Goal: Task Accomplishment & Management: Use online tool/utility

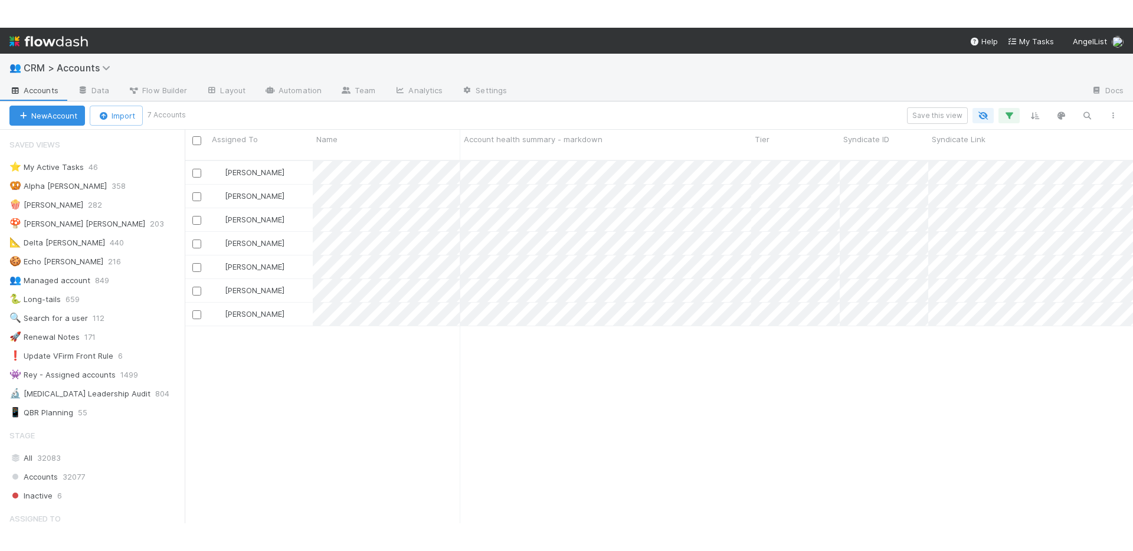
scroll to position [419, 939]
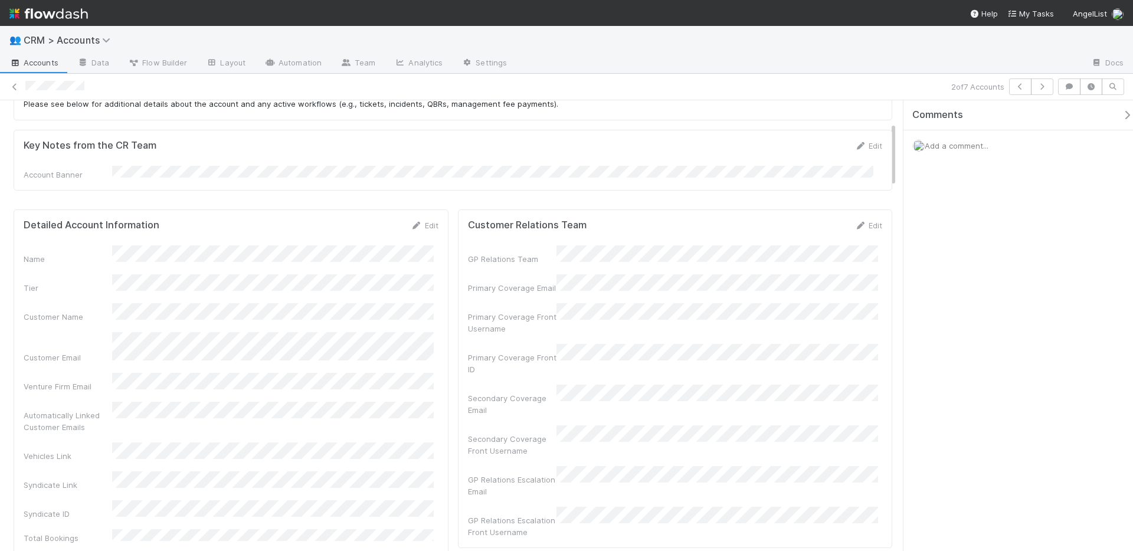
scroll to position [150, 0]
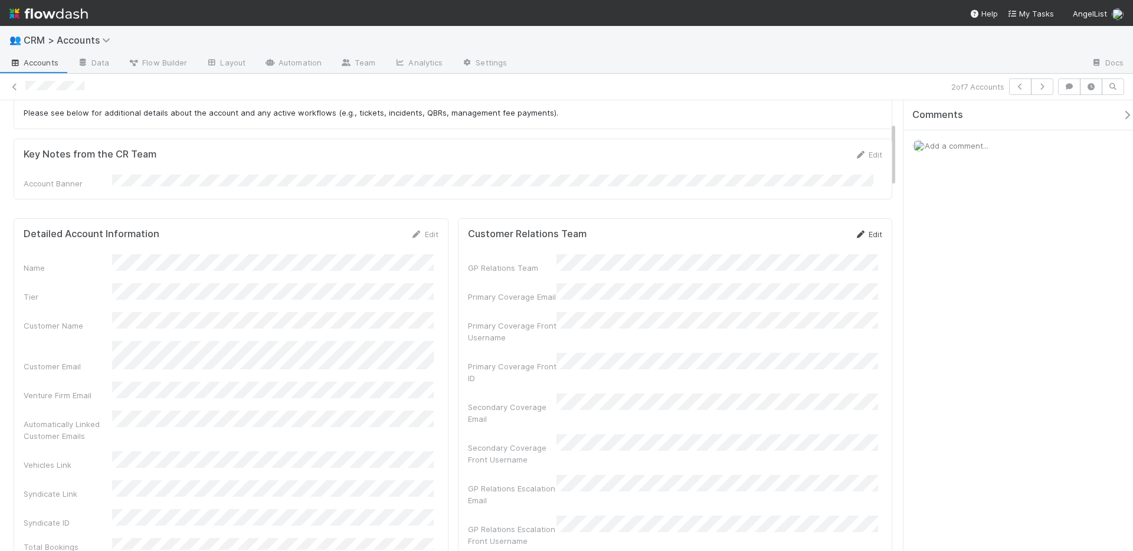
click at [869, 232] on link "Edit" at bounding box center [868, 233] width 28 height 9
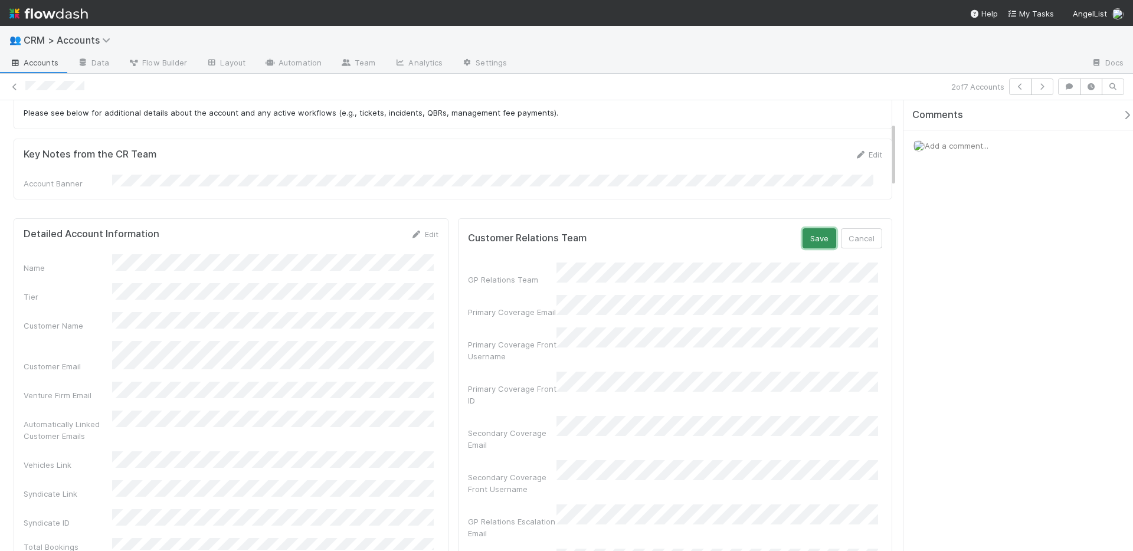
click at [805, 228] on button "Save" at bounding box center [819, 238] width 34 height 20
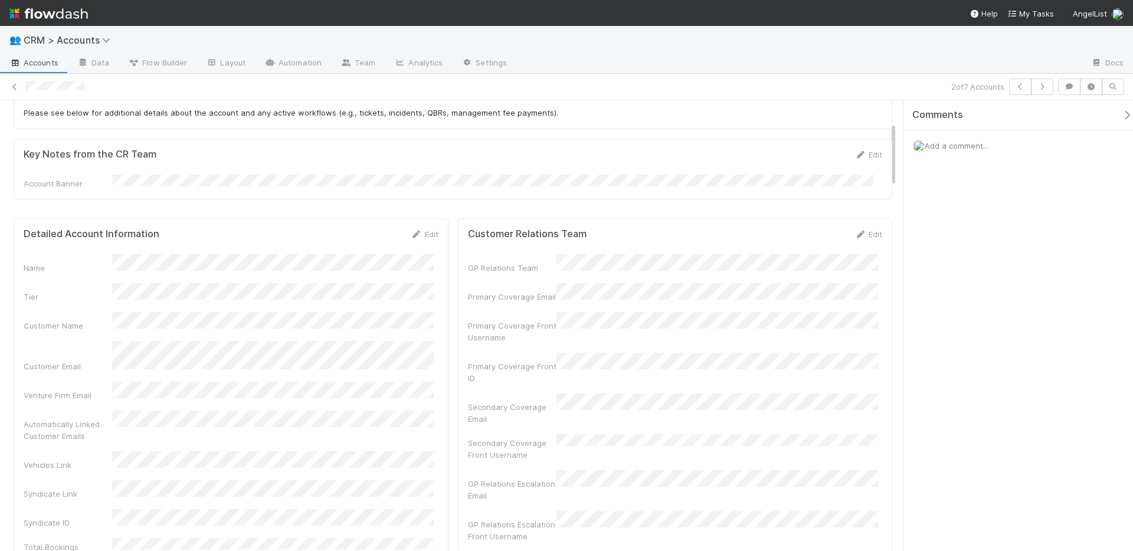
click at [776, 244] on form "Customer Relations Team Edit GP Relations Team Primary Coverage Email Primary C…" at bounding box center [675, 385] width 415 height 314
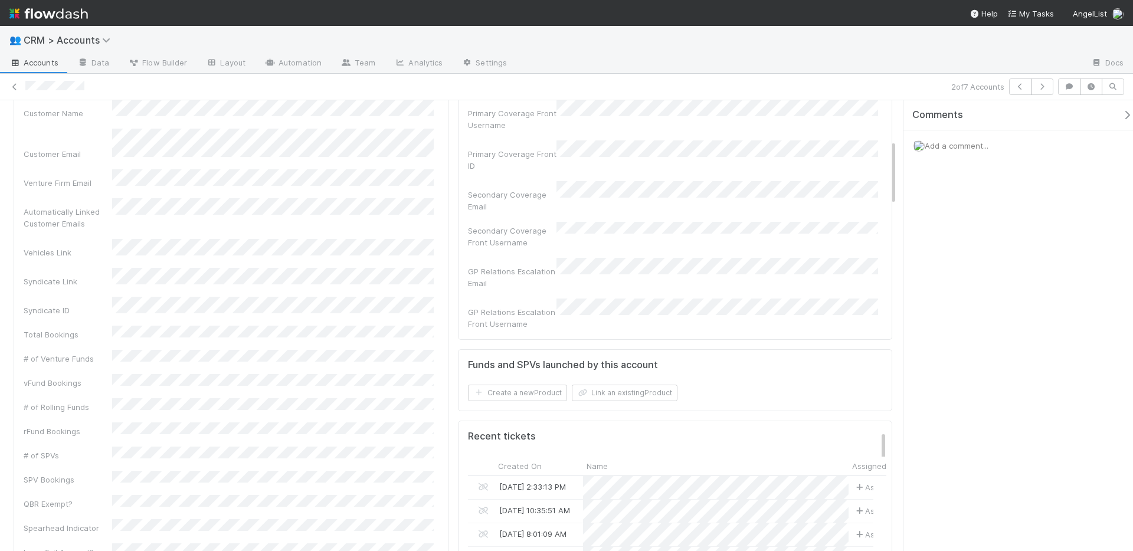
scroll to position [21, 0]
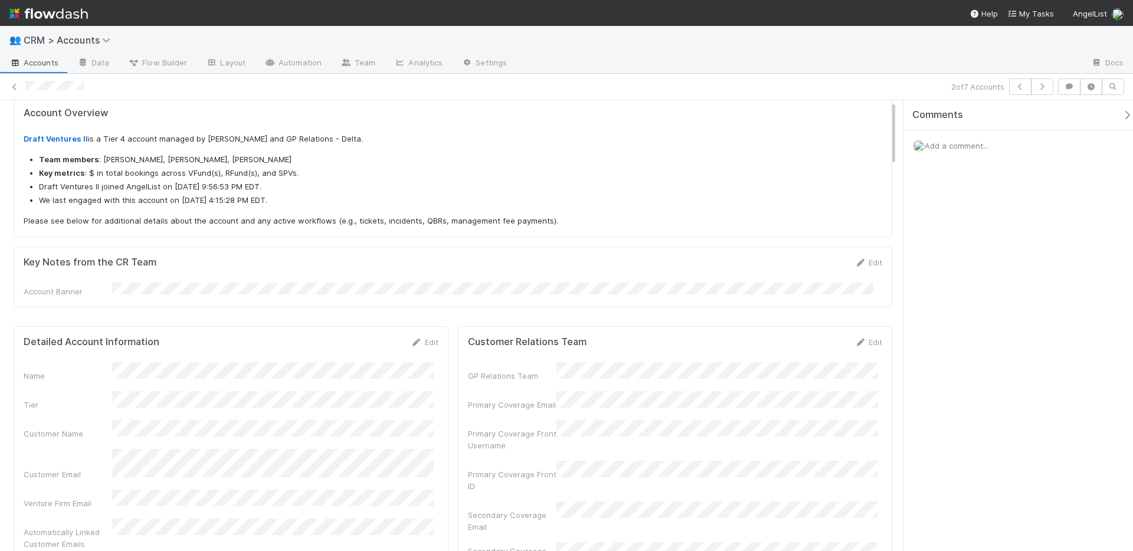
scroll to position [65, 0]
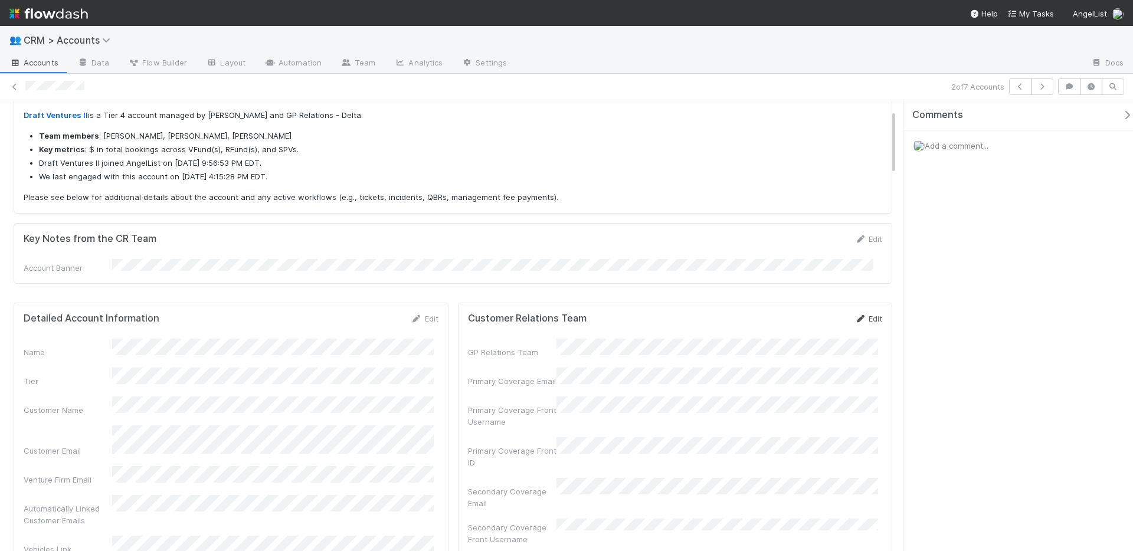
click at [855, 320] on link "Edit" at bounding box center [868, 318] width 28 height 9
click at [805, 323] on button "Save" at bounding box center [819, 323] width 34 height 20
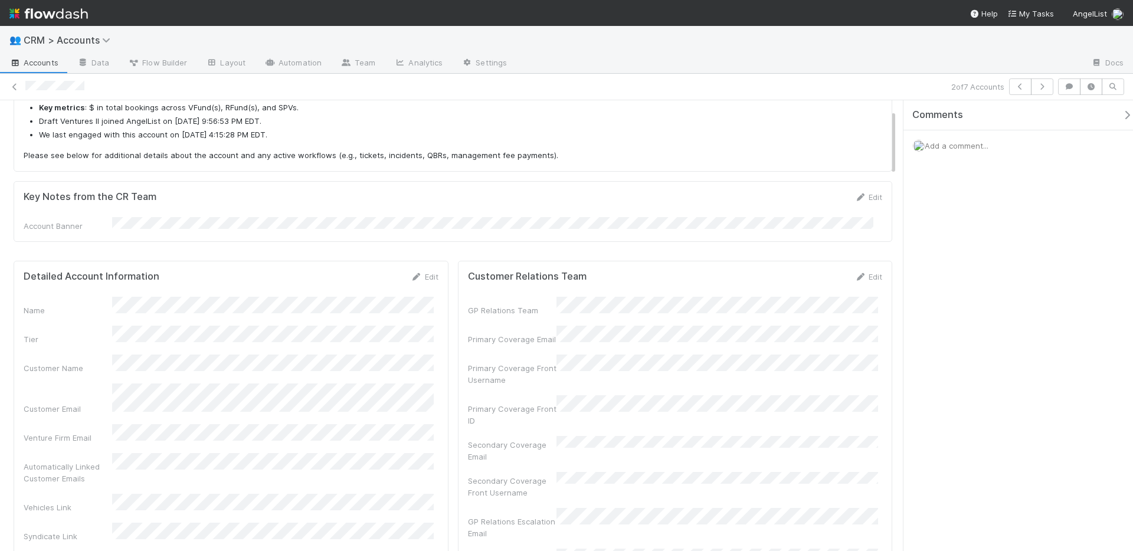
scroll to position [130, 0]
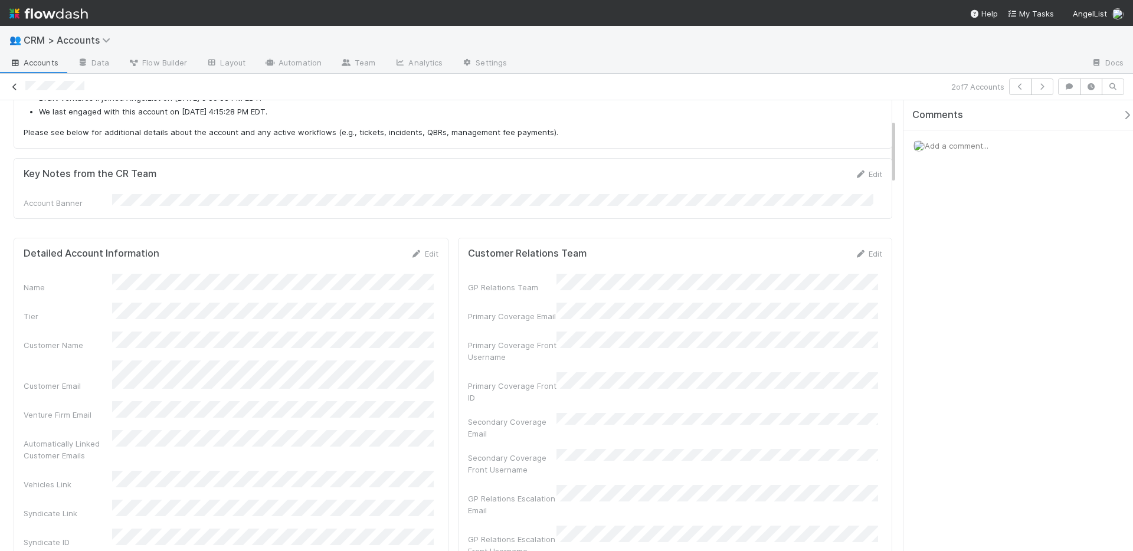
click at [15, 86] on icon at bounding box center [15, 87] width 12 height 8
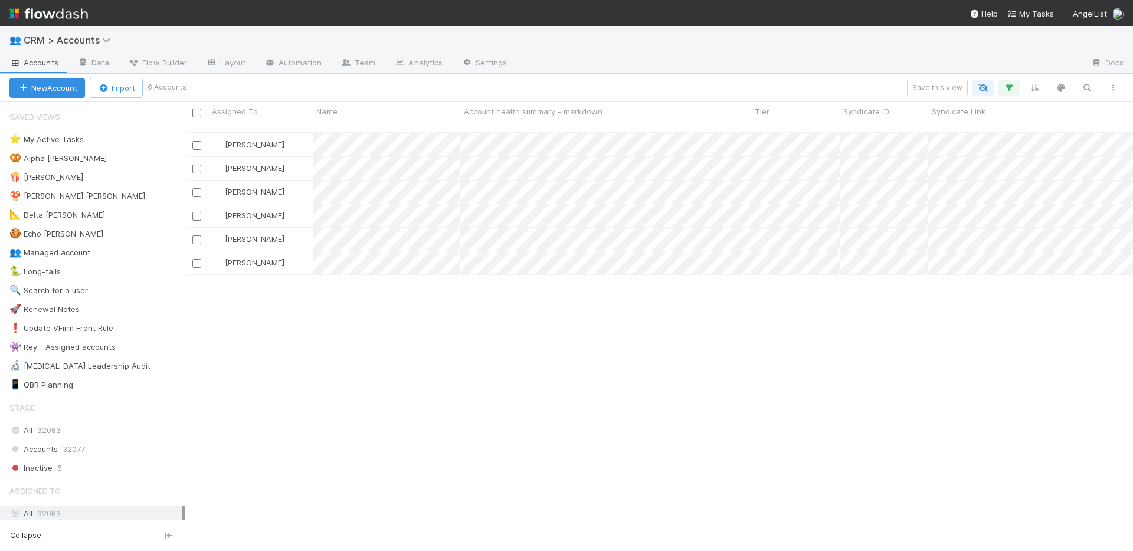
scroll to position [419, 939]
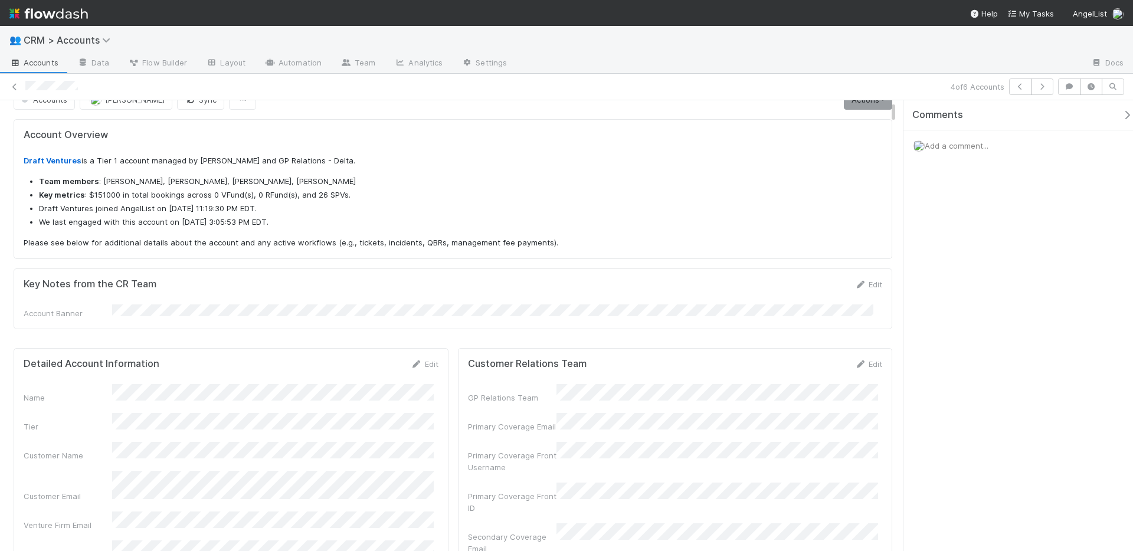
scroll to position [231, 396]
click at [870, 363] on link "Edit" at bounding box center [868, 363] width 28 height 9
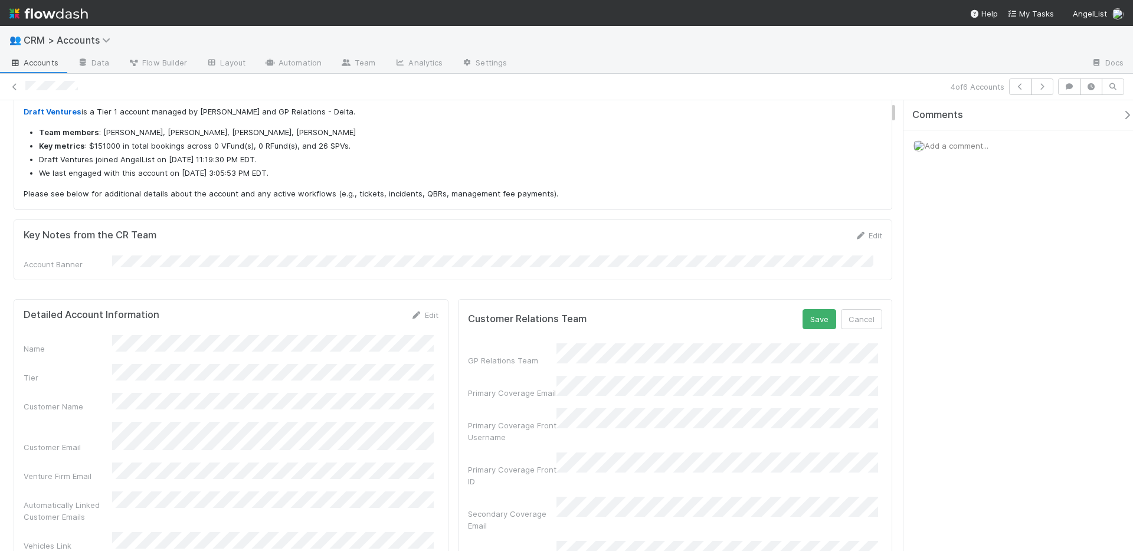
scroll to position [102, 0]
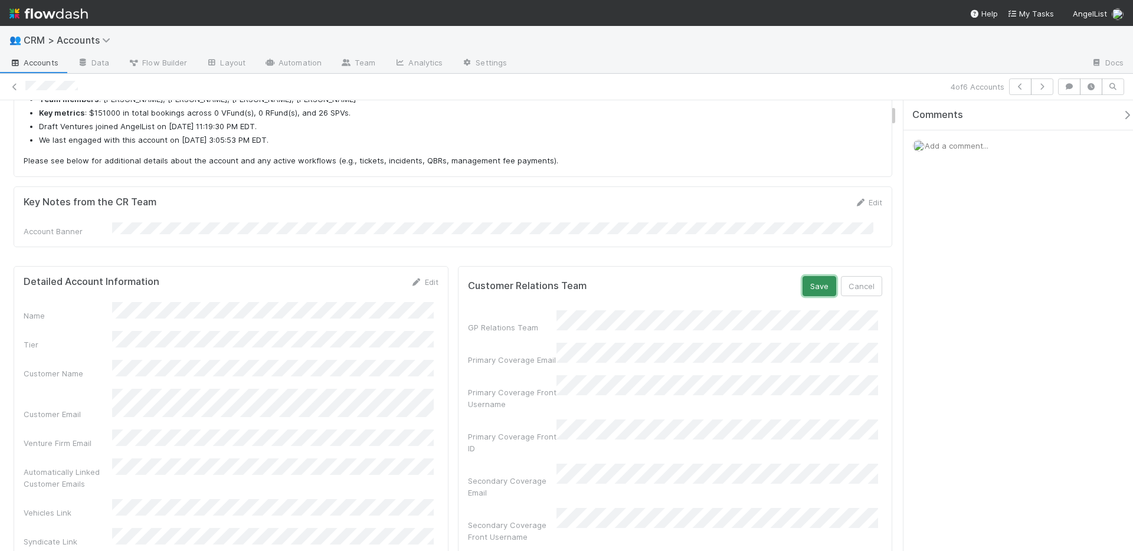
click at [814, 281] on button "Save" at bounding box center [819, 286] width 34 height 20
click at [14, 87] on icon at bounding box center [15, 87] width 12 height 8
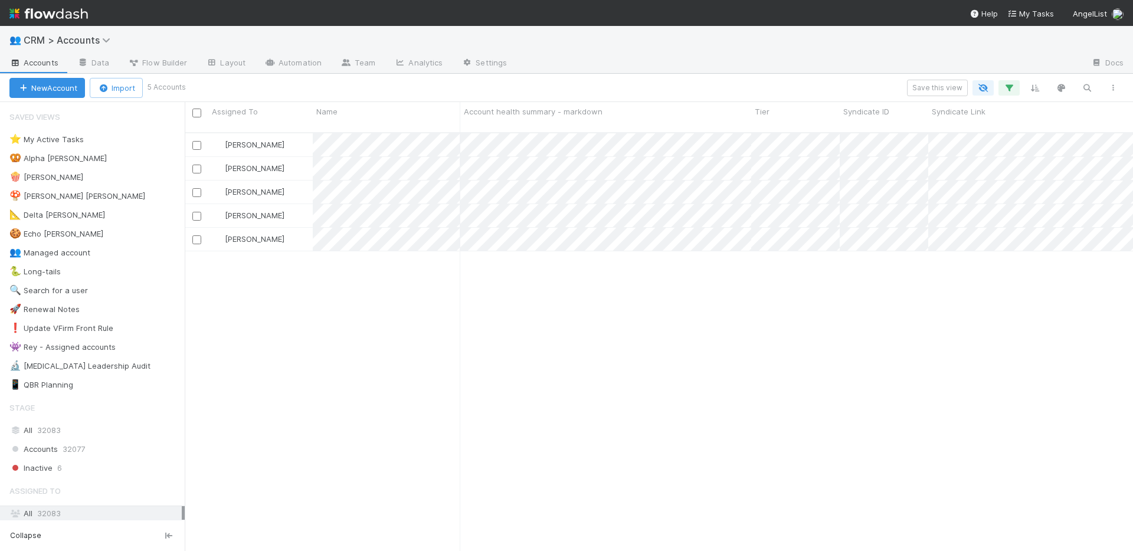
scroll to position [419, 939]
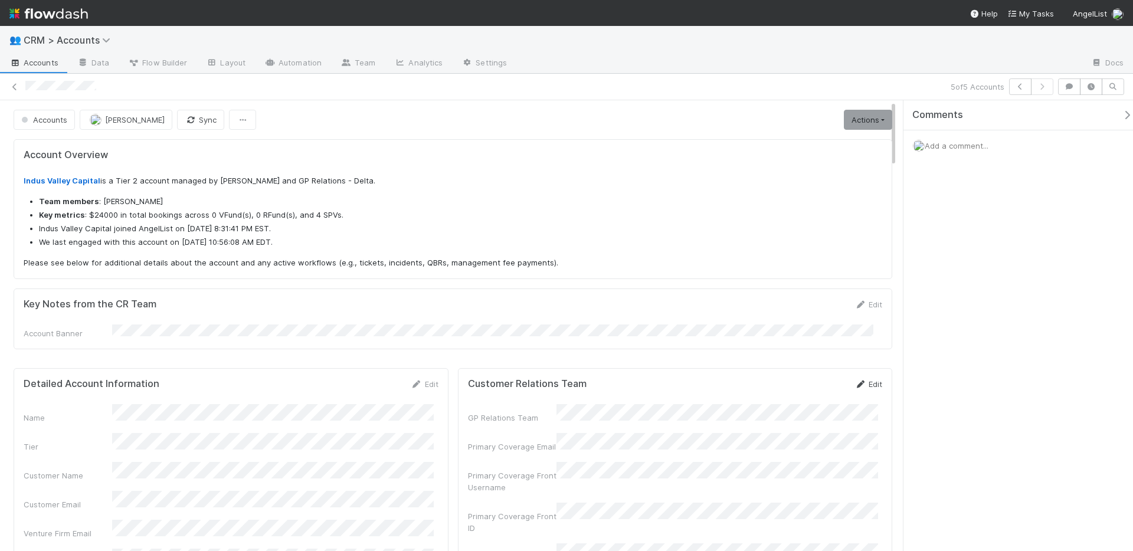
click at [854, 380] on icon at bounding box center [860, 384] width 12 height 8
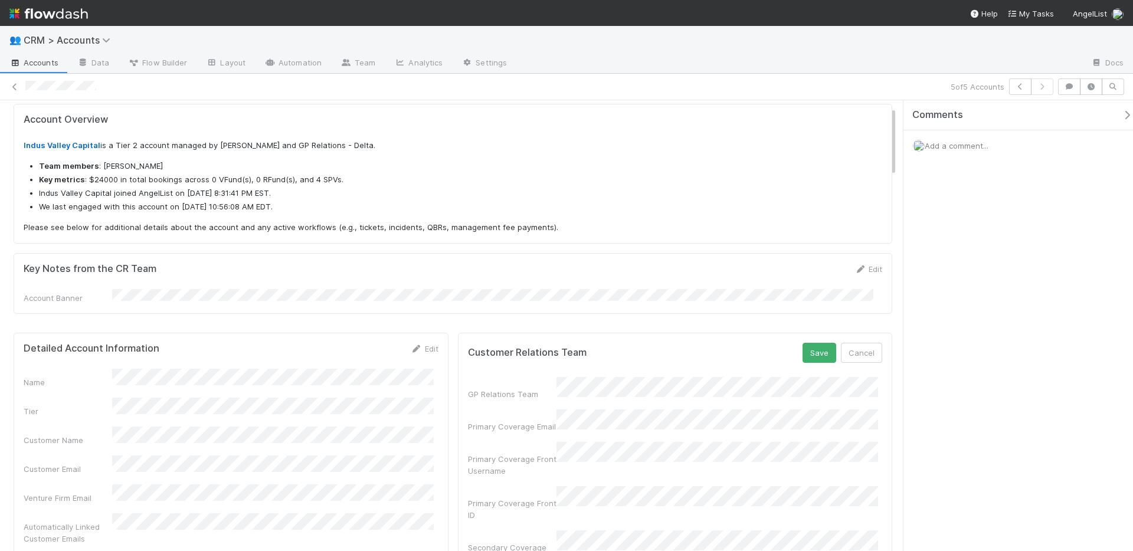
scroll to position [101, 0]
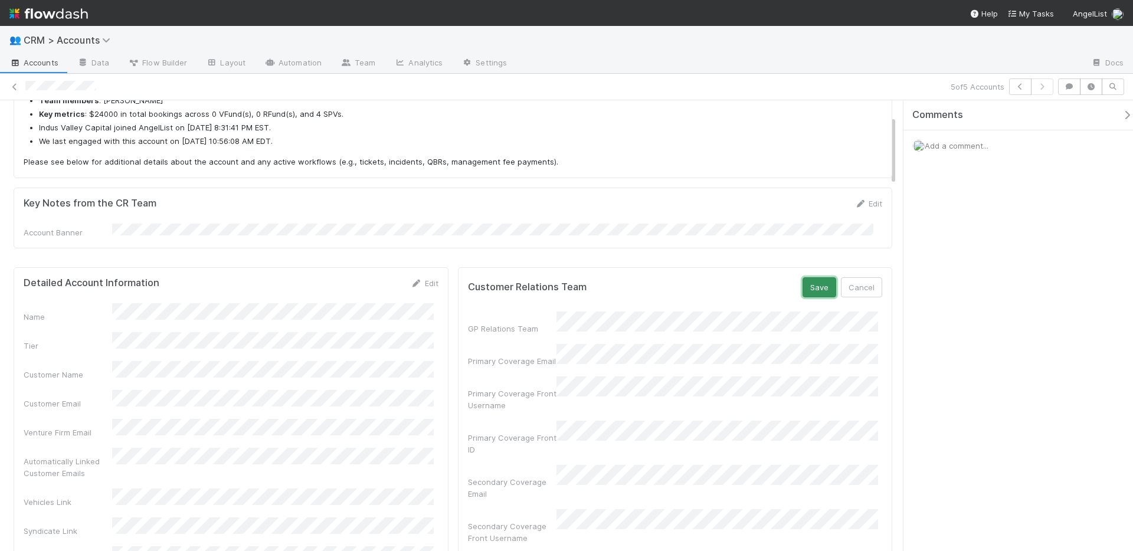
click at [803, 280] on button "Save" at bounding box center [819, 287] width 34 height 20
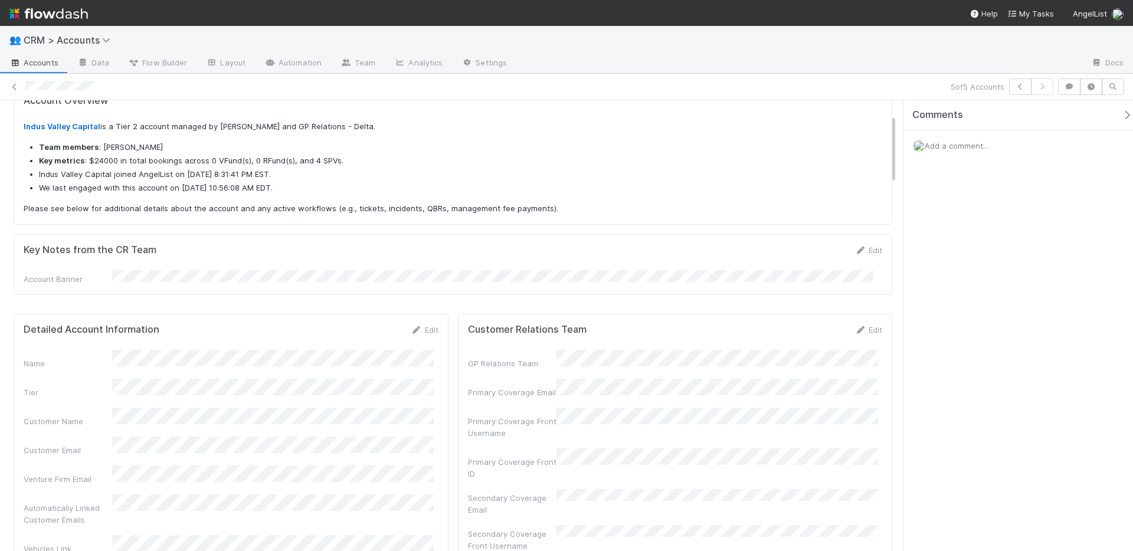
scroll to position [0, 0]
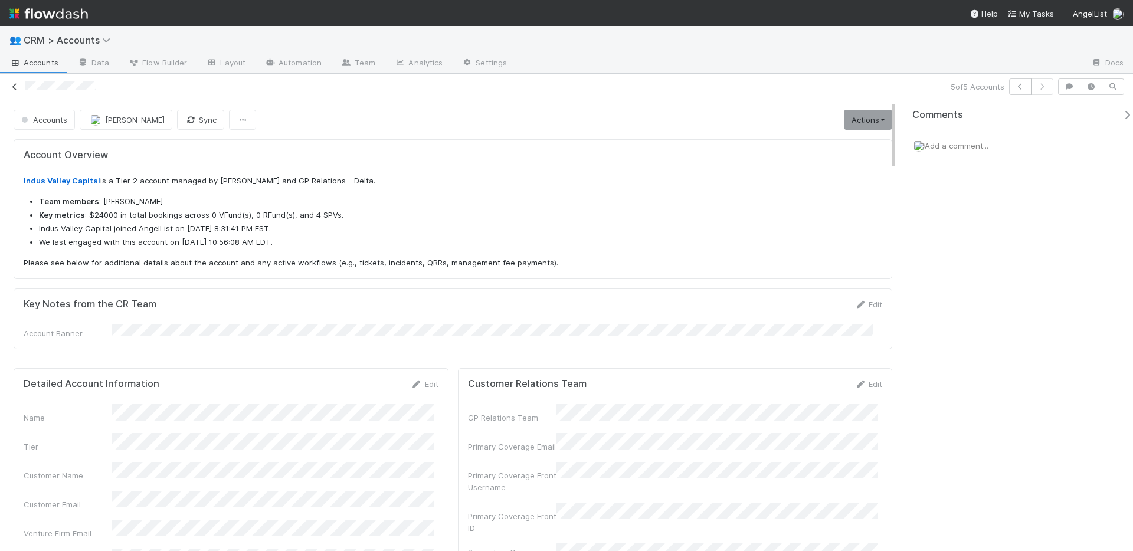
click at [10, 82] on link at bounding box center [15, 87] width 12 height 12
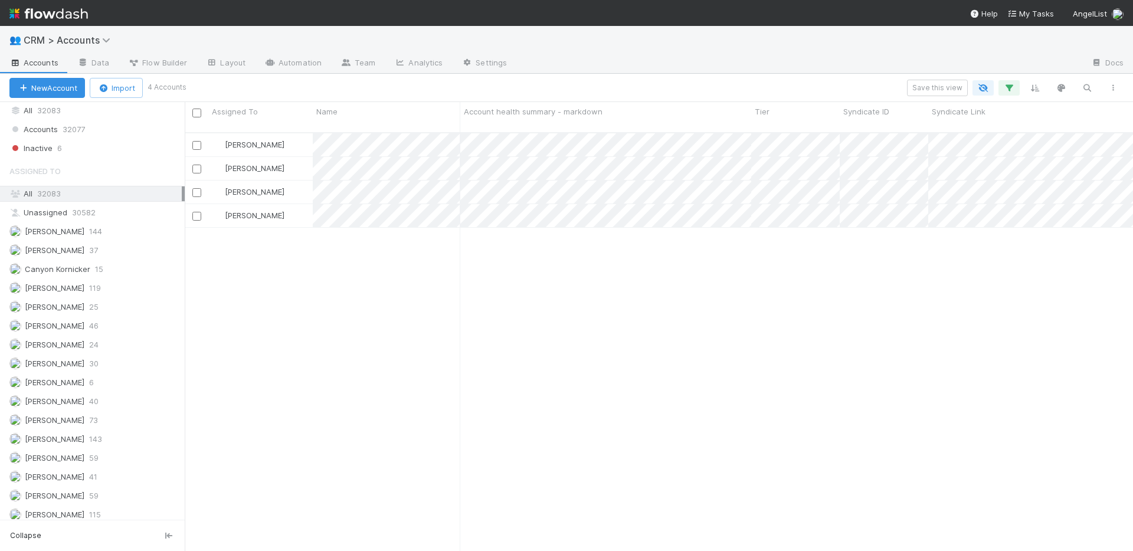
scroll to position [325, 0]
click at [355, 279] on div "Colton Smith 112 0 4 0 0 0 0 0 0 0 1 0 3 3 1 0 1 1 1 Colton Smith 27 0 126 0 0 …" at bounding box center [659, 347] width 948 height 428
click at [44, 318] on span "[PERSON_NAME]" at bounding box center [55, 320] width 60 height 9
click at [300, 263] on div "Colton Smith 112 0 4 0 0 0 0 0 0 0 1 0 3 3 1 0 1 1 1 Colton Smith 27 0 126 0 0 …" at bounding box center [659, 347] width 948 height 428
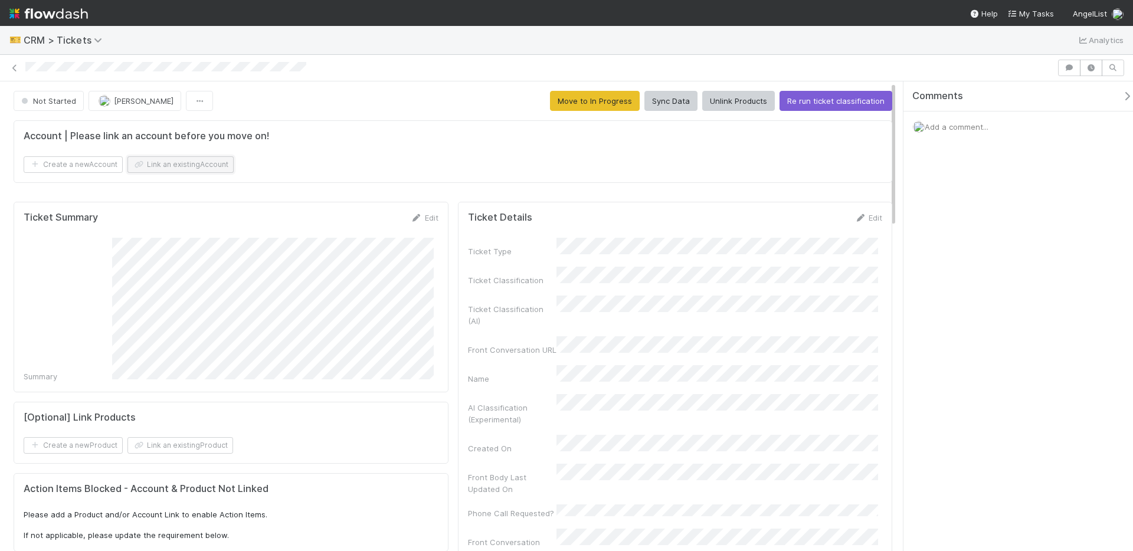
click at [225, 160] on button "Link an existing Account" at bounding box center [180, 164] width 106 height 17
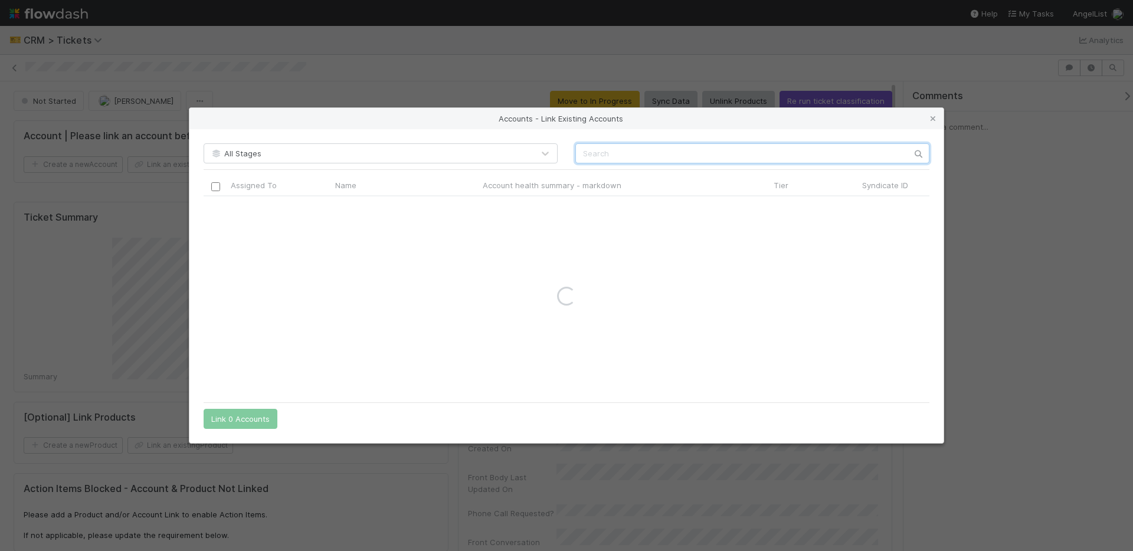
click at [631, 150] on input "text" at bounding box center [752, 153] width 354 height 20
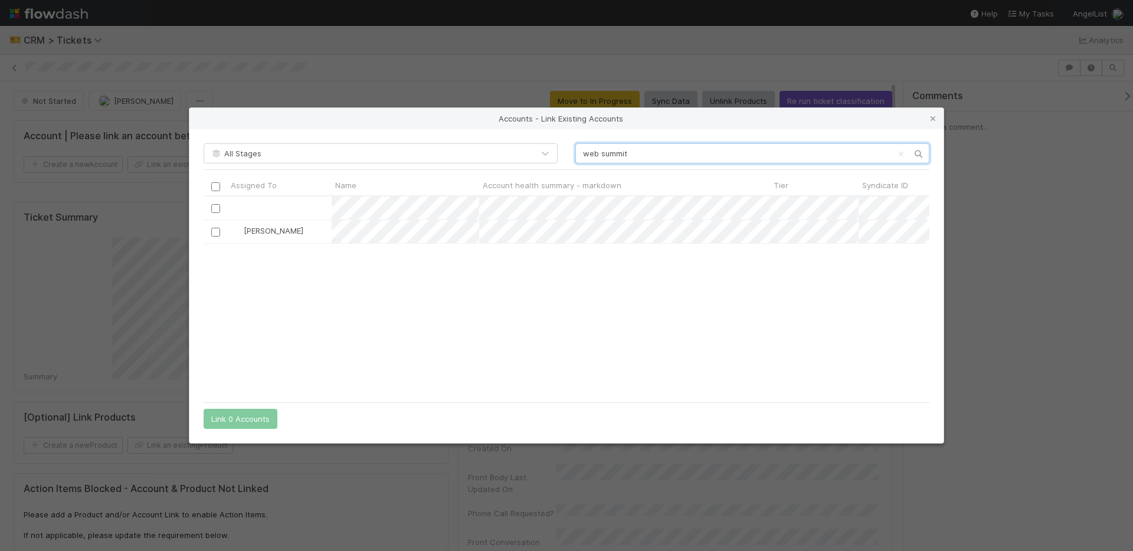
scroll to position [191, 717]
type input "web summit"
click at [213, 230] on input "checkbox" at bounding box center [215, 232] width 9 height 9
click at [228, 411] on button "Link 1 Account" at bounding box center [238, 419] width 68 height 20
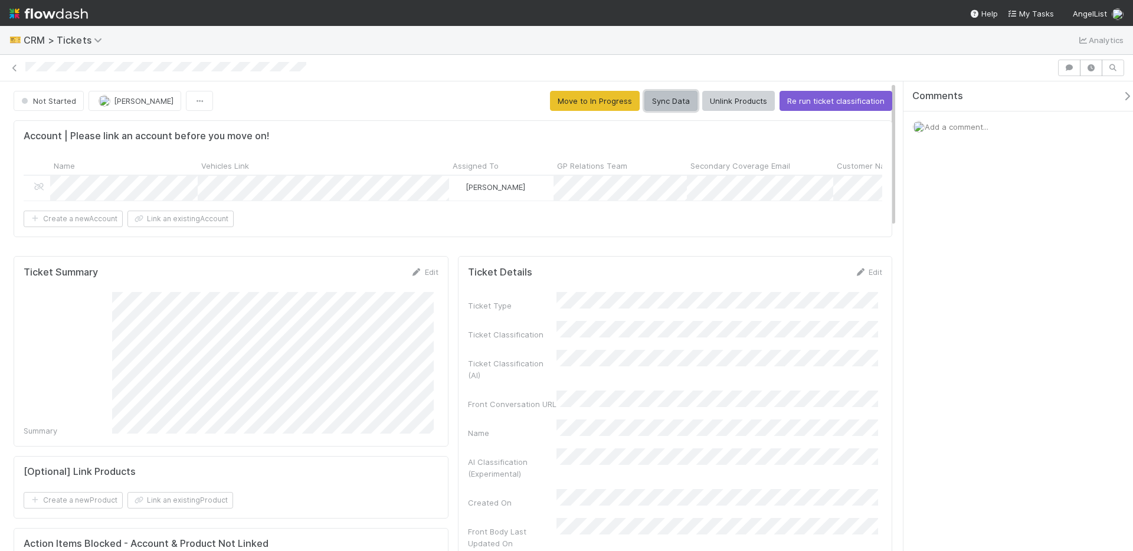
click at [677, 99] on button "Sync Data" at bounding box center [670, 101] width 53 height 20
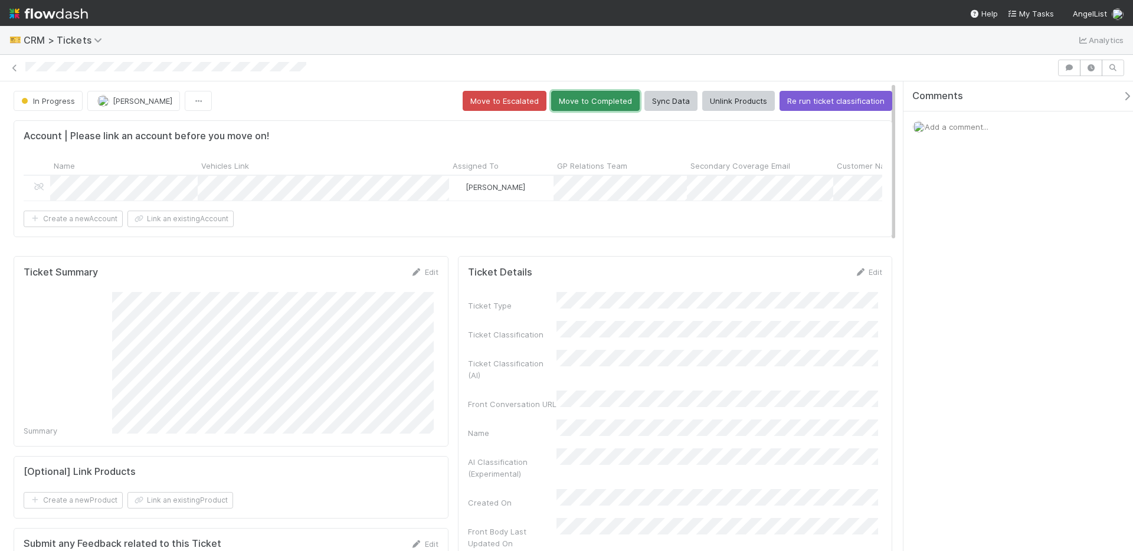
click at [601, 107] on button "Move to Completed" at bounding box center [595, 101] width 88 height 20
